Goal: Check status: Check status

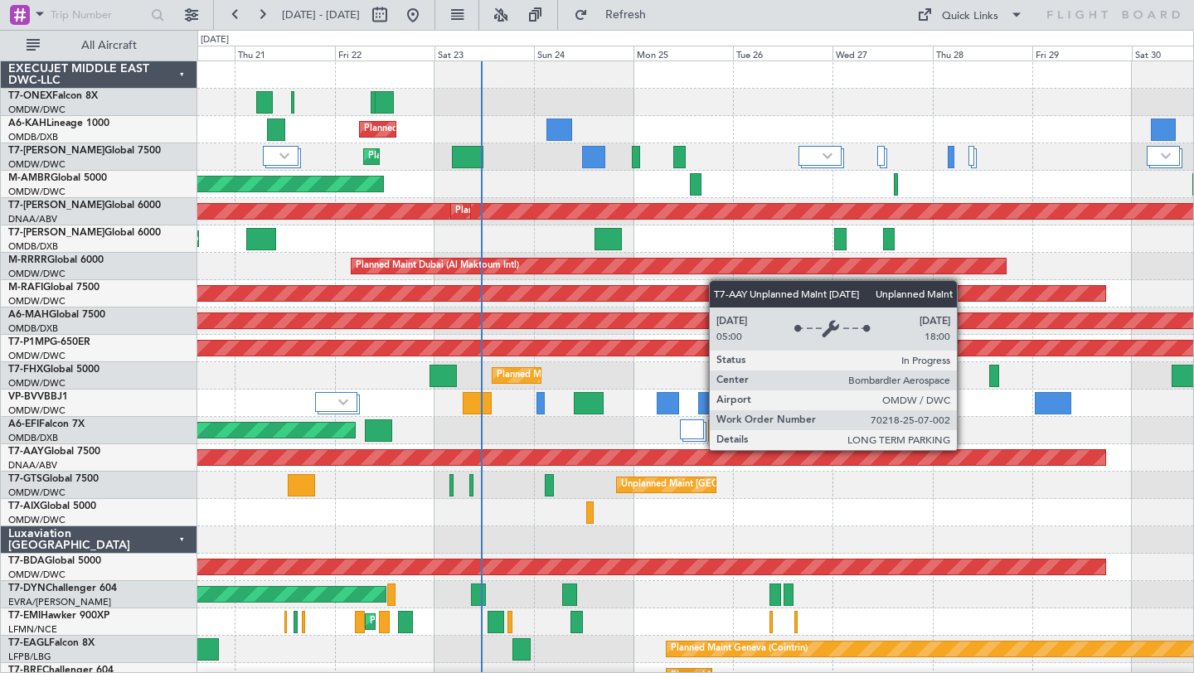
click at [866, 464] on div "Planned Maint Geneva (Cointrin) Planned Maint Dubai (Al Maktoum Intl) Planned M…" at bounding box center [694, 580] width 995 height 1039
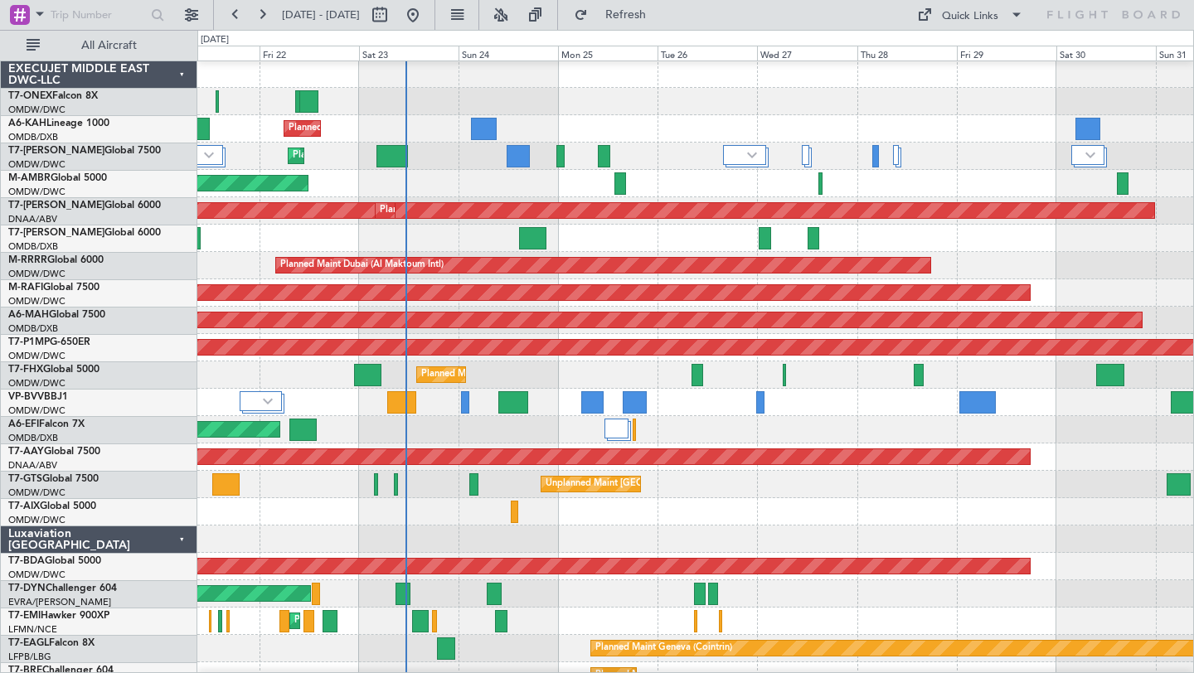
scroll to position [2, 0]
click at [804, 107] on div at bounding box center [694, 101] width 995 height 27
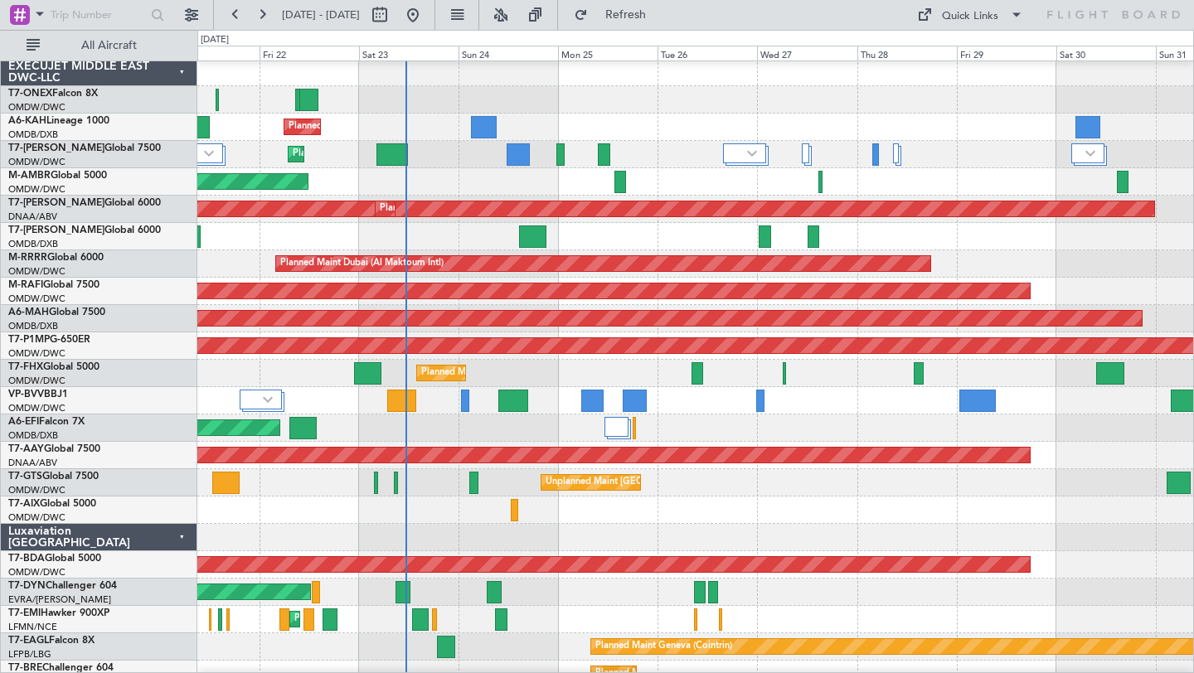
scroll to position [0, 0]
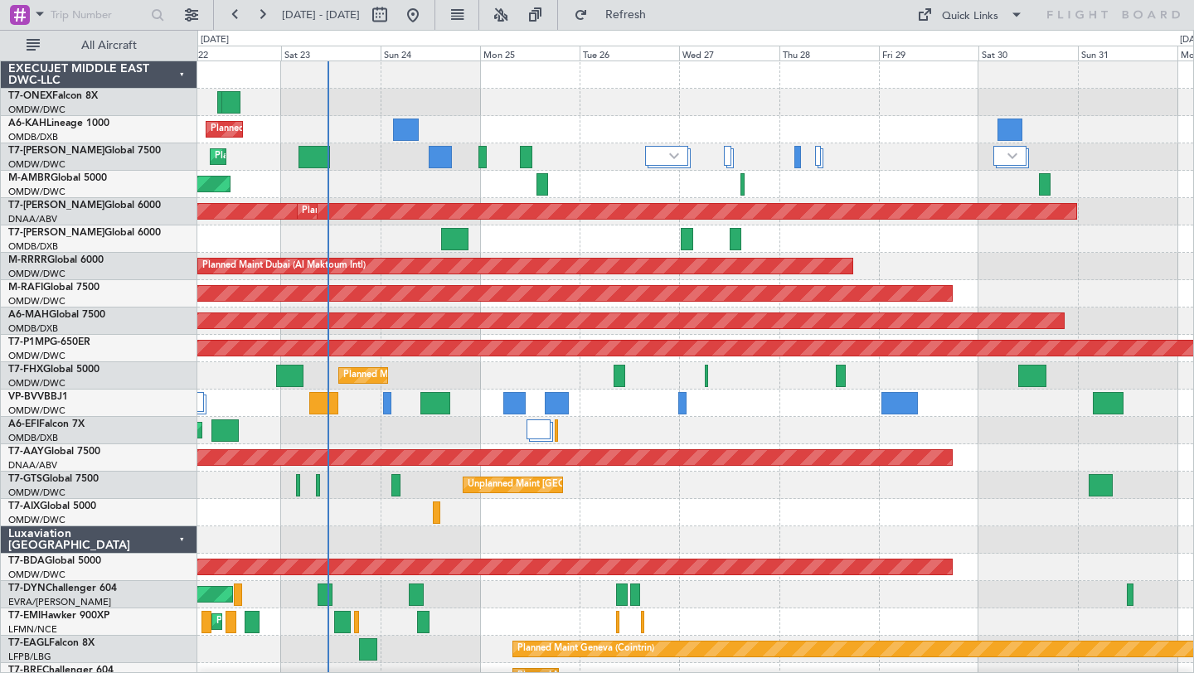
click at [831, 113] on div at bounding box center [694, 102] width 995 height 27
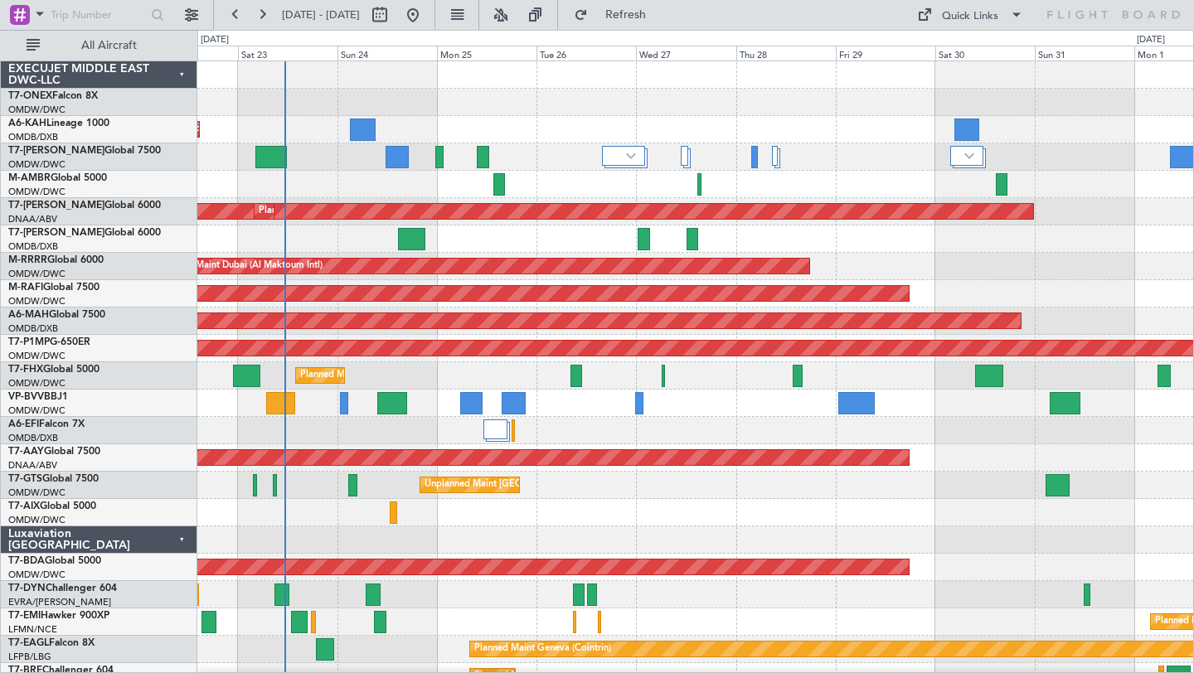
click at [833, 116] on div "Planned Maint Dubai (Al Maktoum Intl)" at bounding box center [694, 129] width 995 height 27
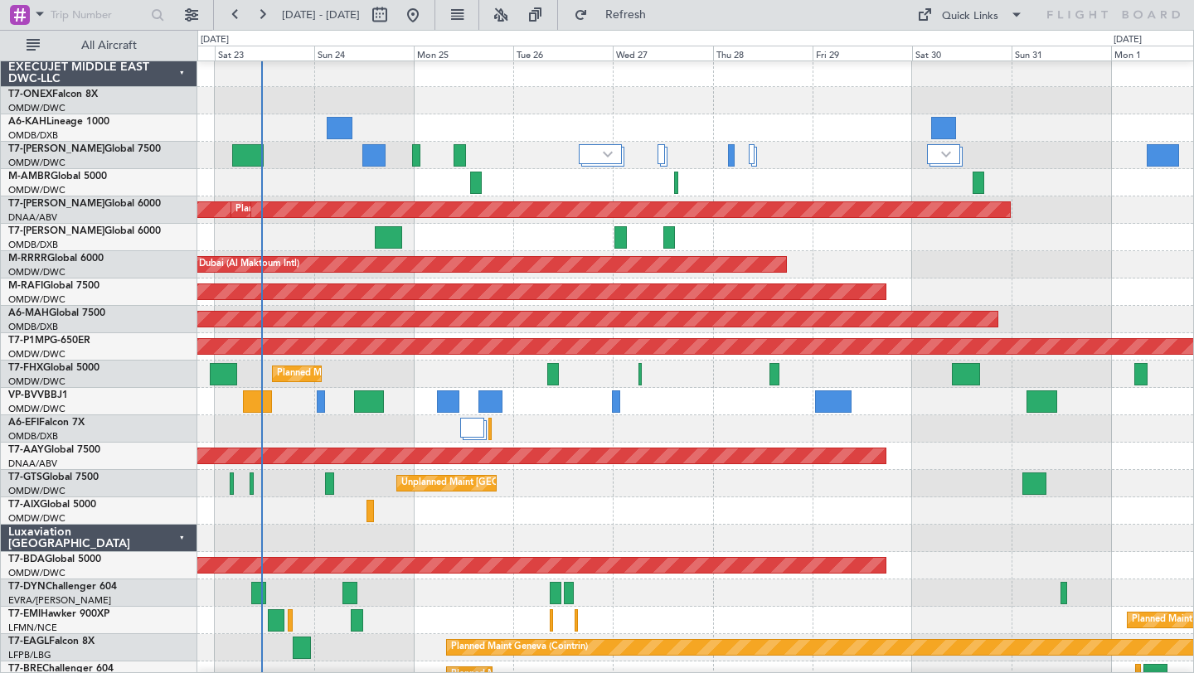
click at [758, 105] on div at bounding box center [694, 100] width 995 height 27
